Goal: Task Accomplishment & Management: Manage account settings

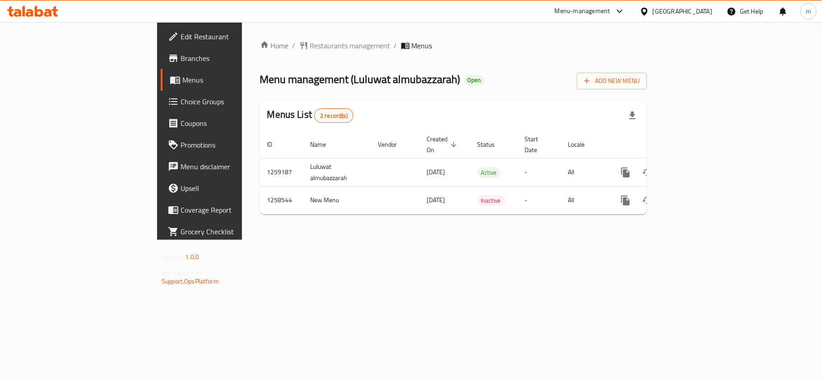
click at [181, 105] on span "Choice Groups" at bounding box center [234, 101] width 107 height 11
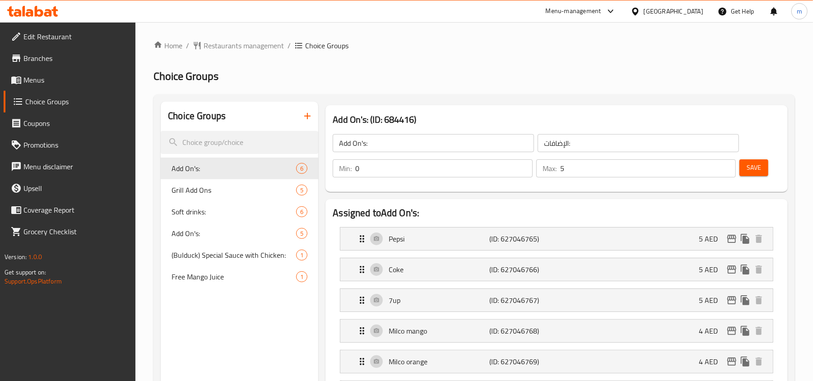
click at [53, 11] on icon at bounding box center [32, 11] width 51 height 11
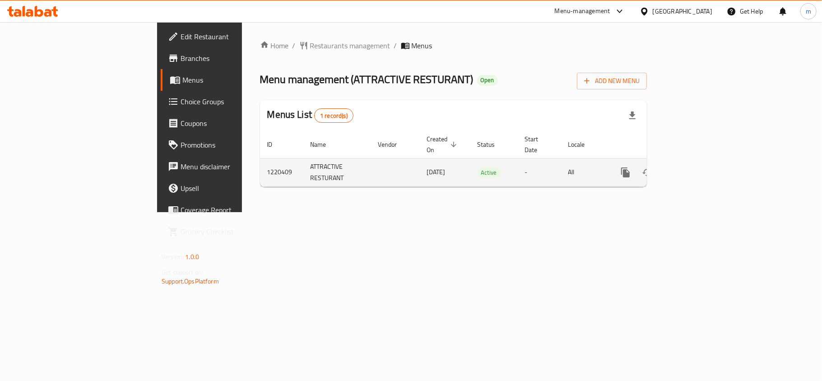
click at [695, 168] on icon "enhanced table" at bounding box center [690, 172] width 8 height 8
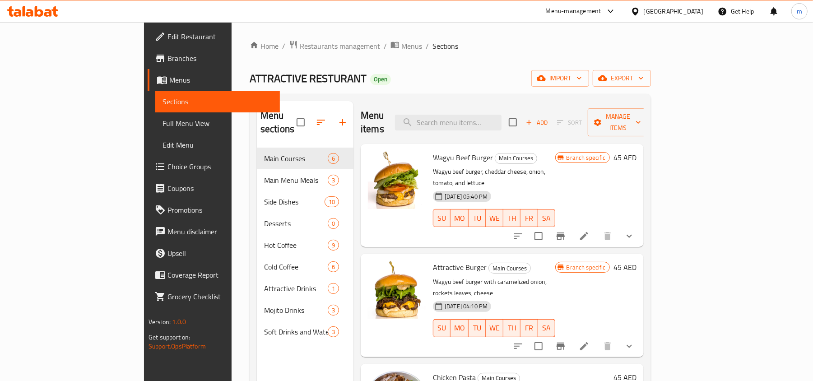
click at [167, 163] on span "Choice Groups" at bounding box center [219, 166] width 105 height 11
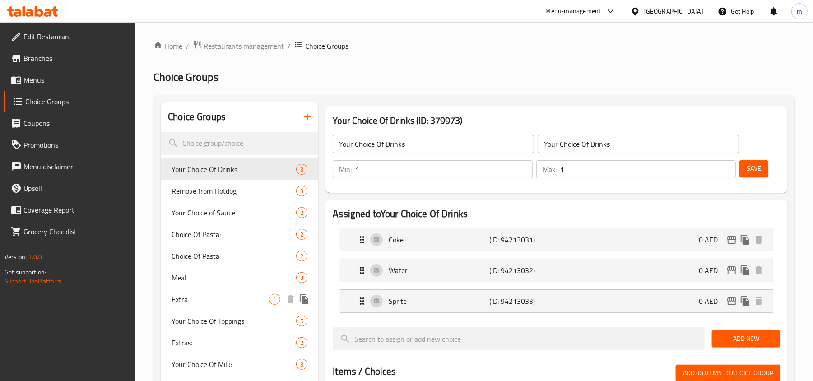
scroll to position [60, 0]
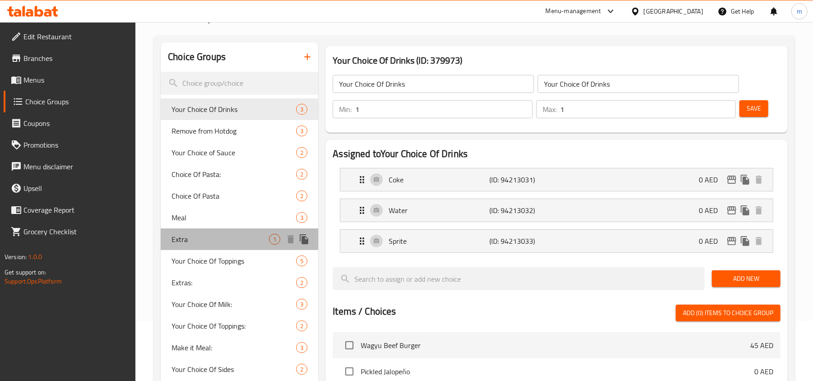
click at [217, 240] on span "Extra" at bounding box center [219, 239] width 97 height 11
type input "Extra"
type input "إضافه"
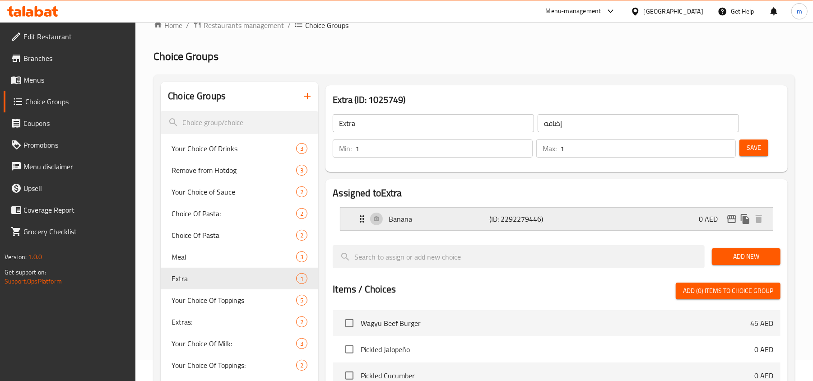
scroll to position [0, 0]
